Goal: Use online tool/utility: Utilize a website feature to perform a specific function

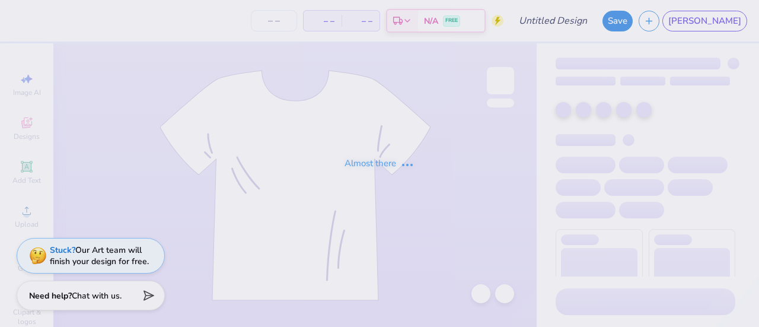
type input "Formal Idea 2"
type input "50"
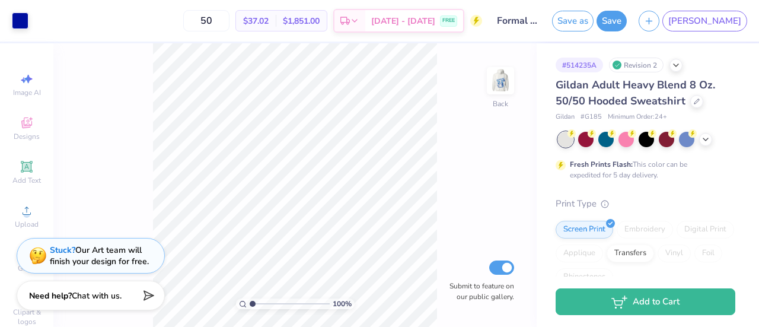
click at [489, 58] on div "100 % Back Submit to feature on our public gallery." at bounding box center [294, 185] width 483 height 284
click at [505, 69] on img at bounding box center [500, 80] width 47 height 47
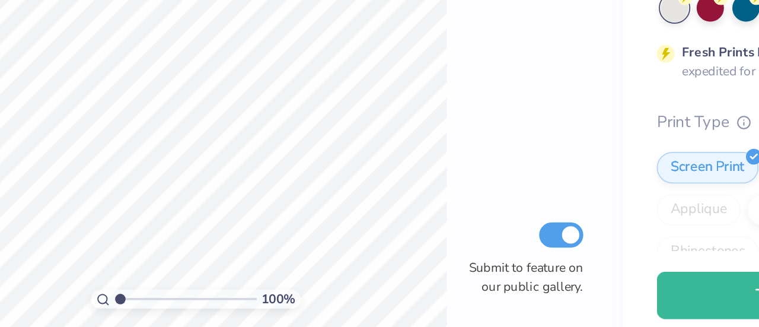
type input "1.00000000673764"
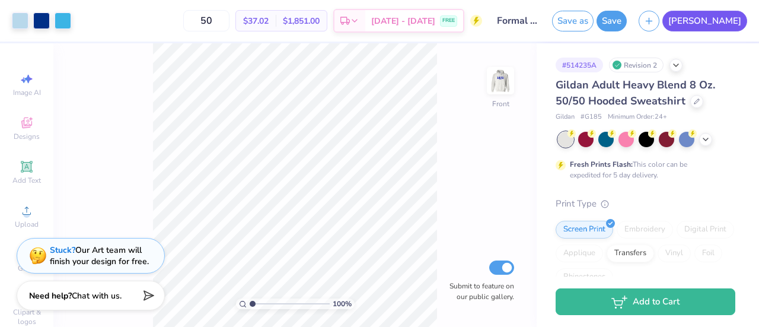
click at [735, 23] on span "[PERSON_NAME]" at bounding box center [705, 21] width 73 height 14
click at [734, 23] on span "JA" at bounding box center [705, 21] width 73 height 14
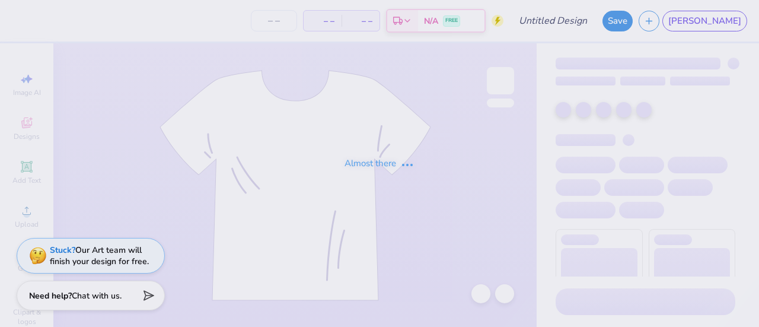
type input "Formal 3"
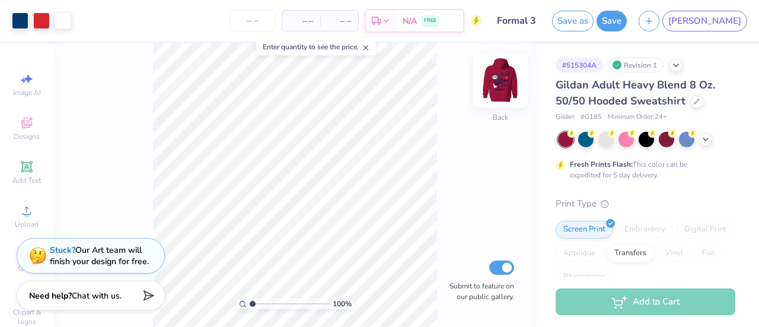
click at [506, 81] on img at bounding box center [500, 80] width 47 height 47
